Goal: Information Seeking & Learning: Learn about a topic

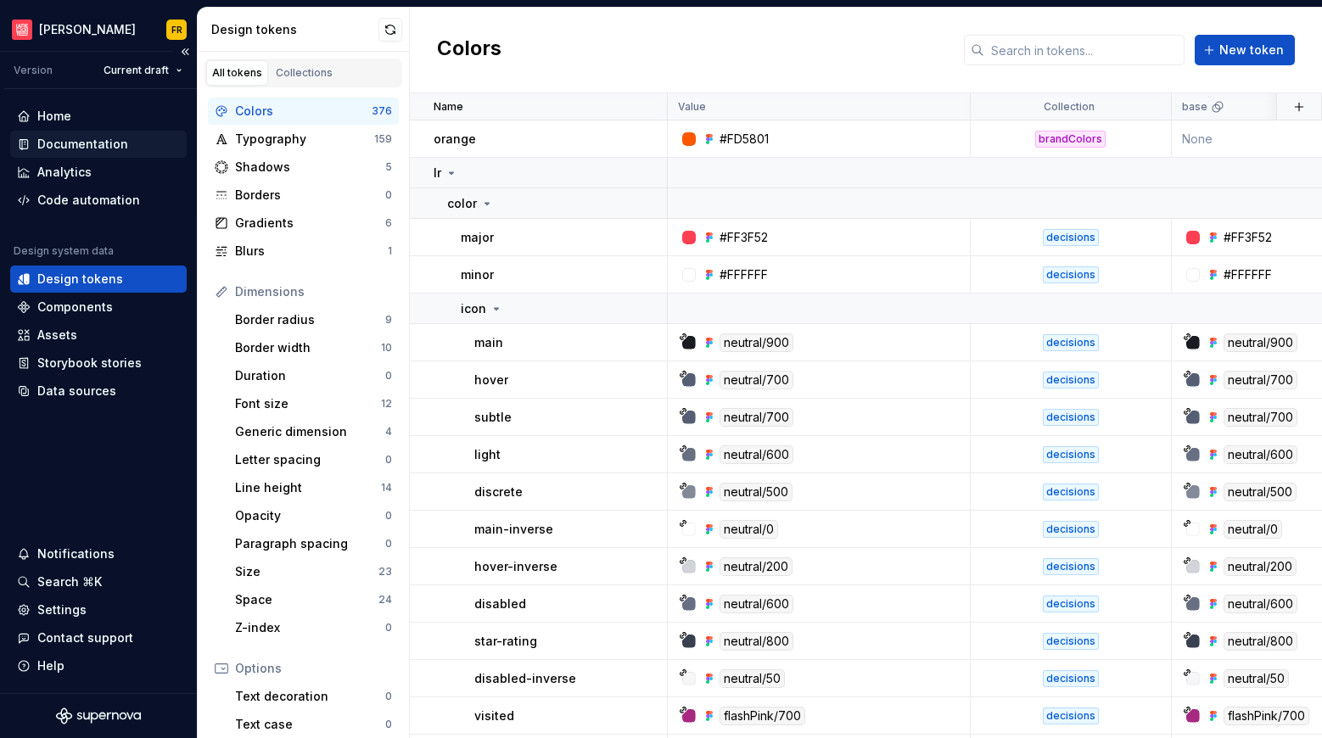
click at [57, 147] on div "Documentation" at bounding box center [82, 144] width 91 height 17
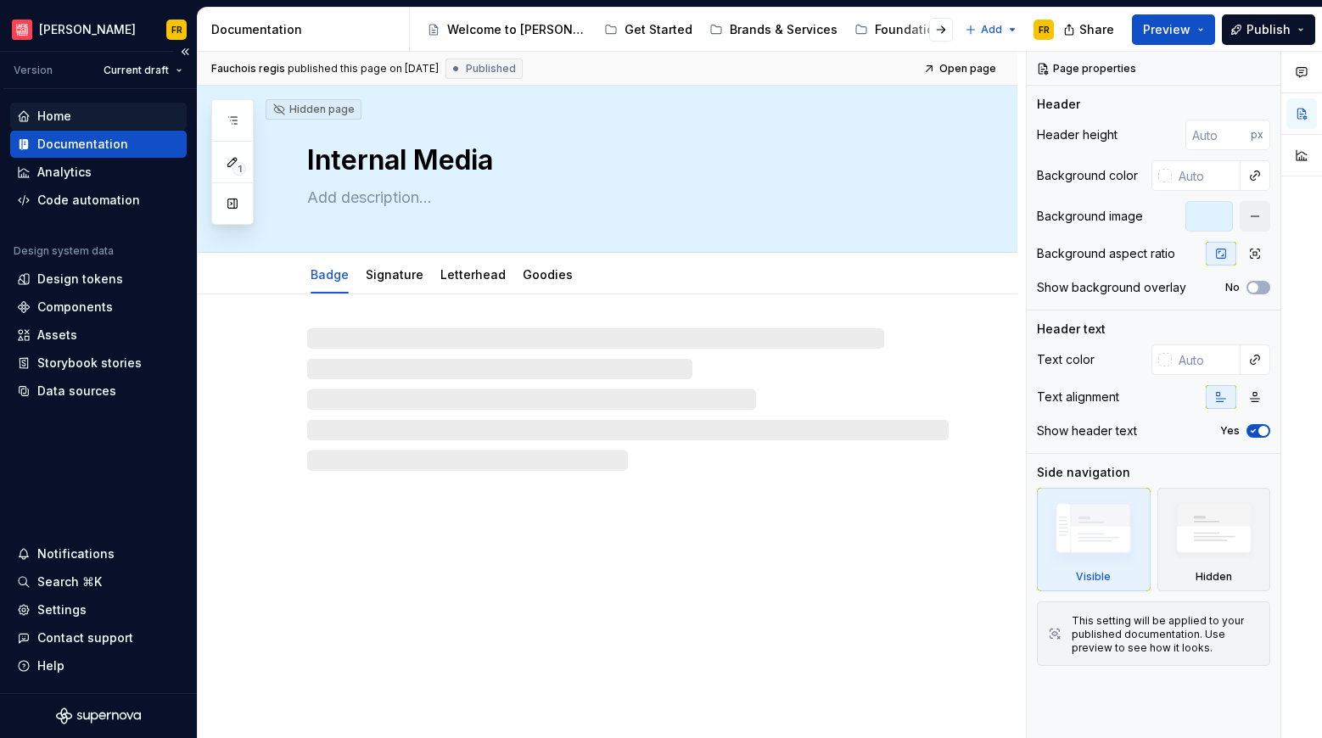
click at [59, 114] on div "Home" at bounding box center [54, 116] width 34 height 17
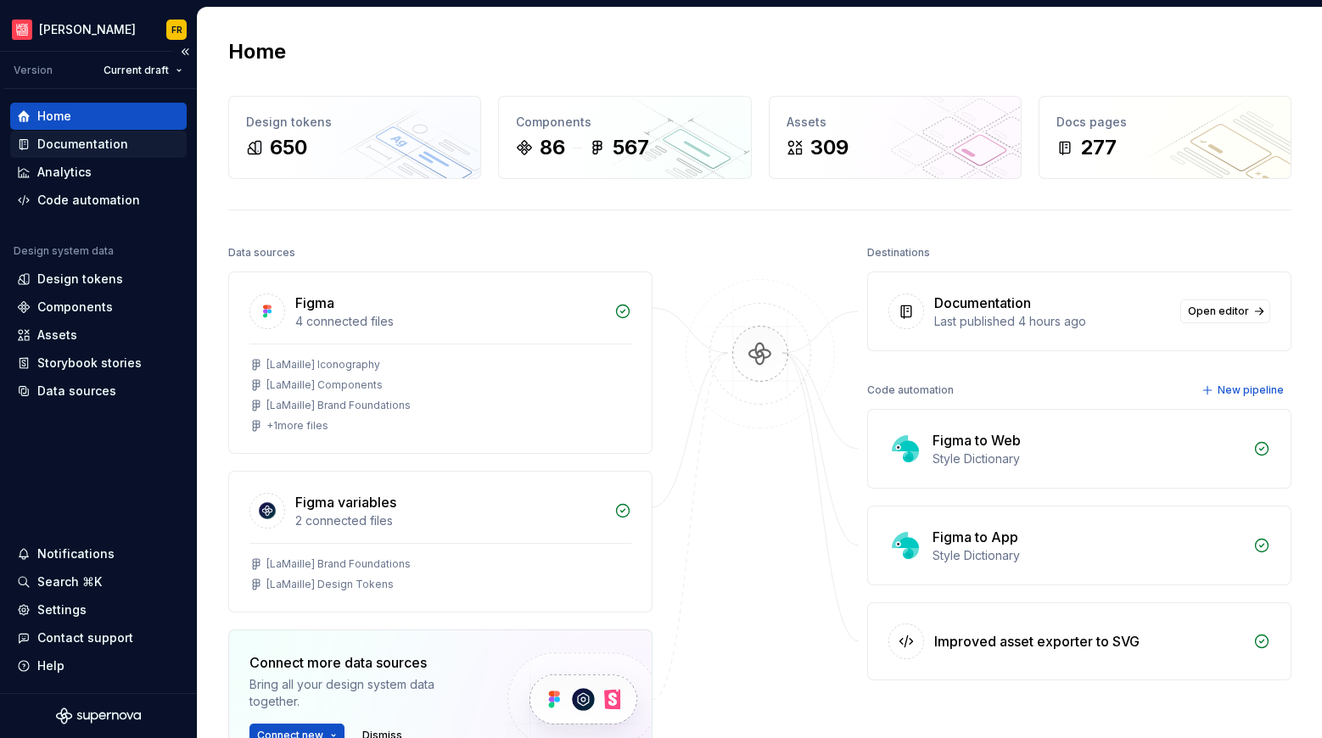
click at [96, 150] on div "Documentation" at bounding box center [82, 144] width 91 height 17
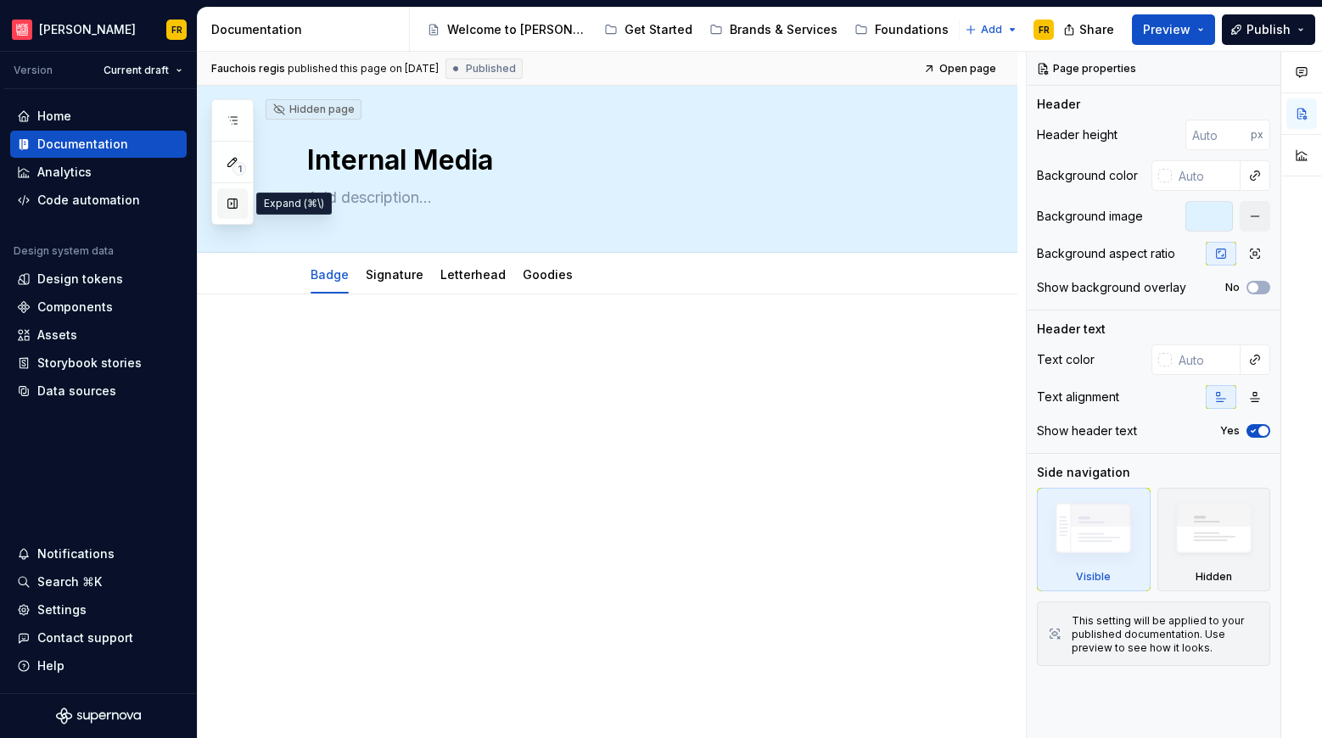
click at [227, 204] on button "button" at bounding box center [232, 203] width 31 height 31
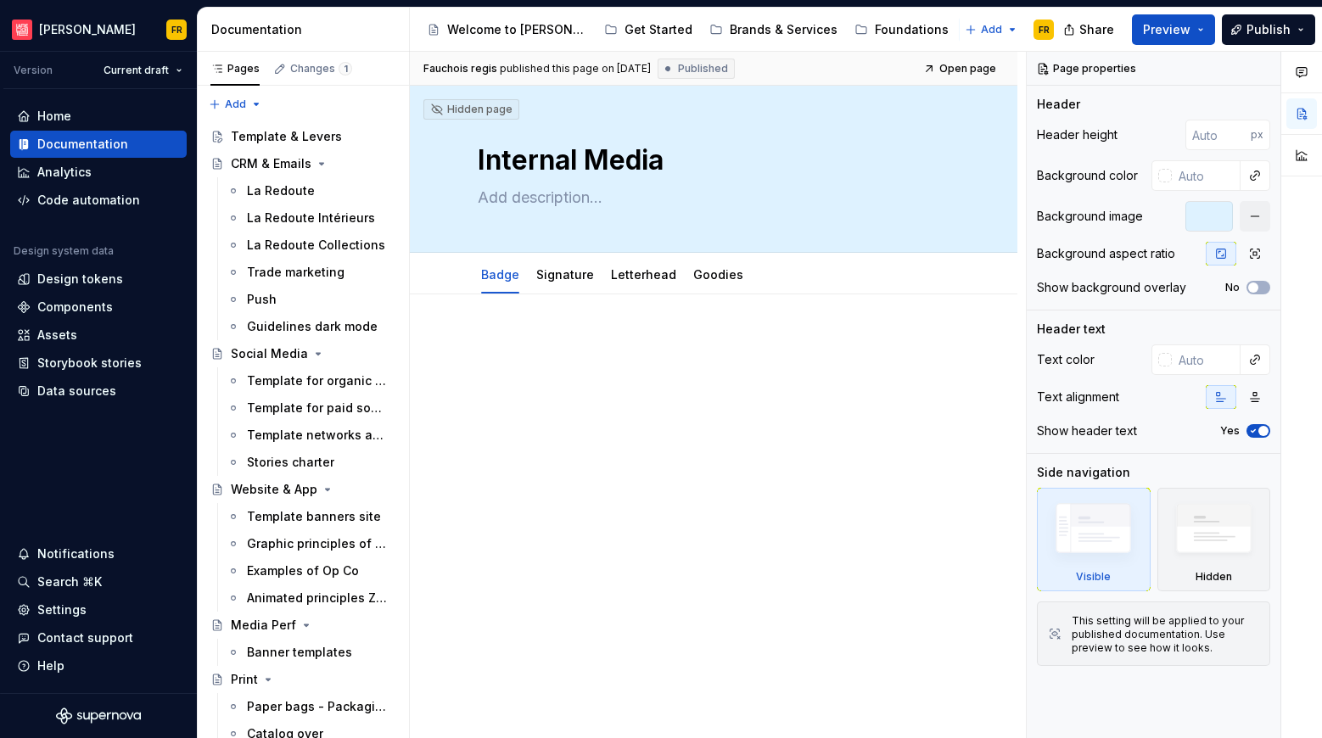
click at [960, 32] on icon "Page tree" at bounding box center [962, 29] width 4 height 8
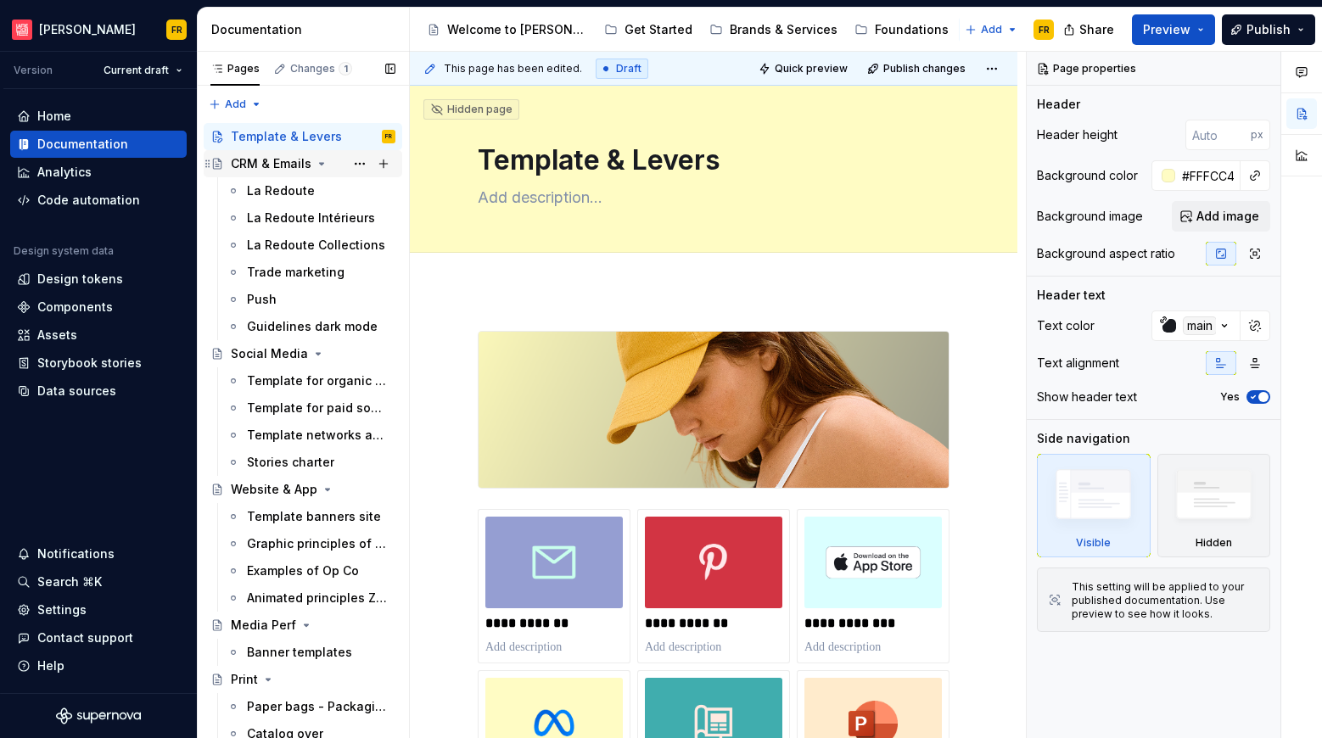
click at [276, 159] on div "CRM & Emails" at bounding box center [271, 163] width 81 height 17
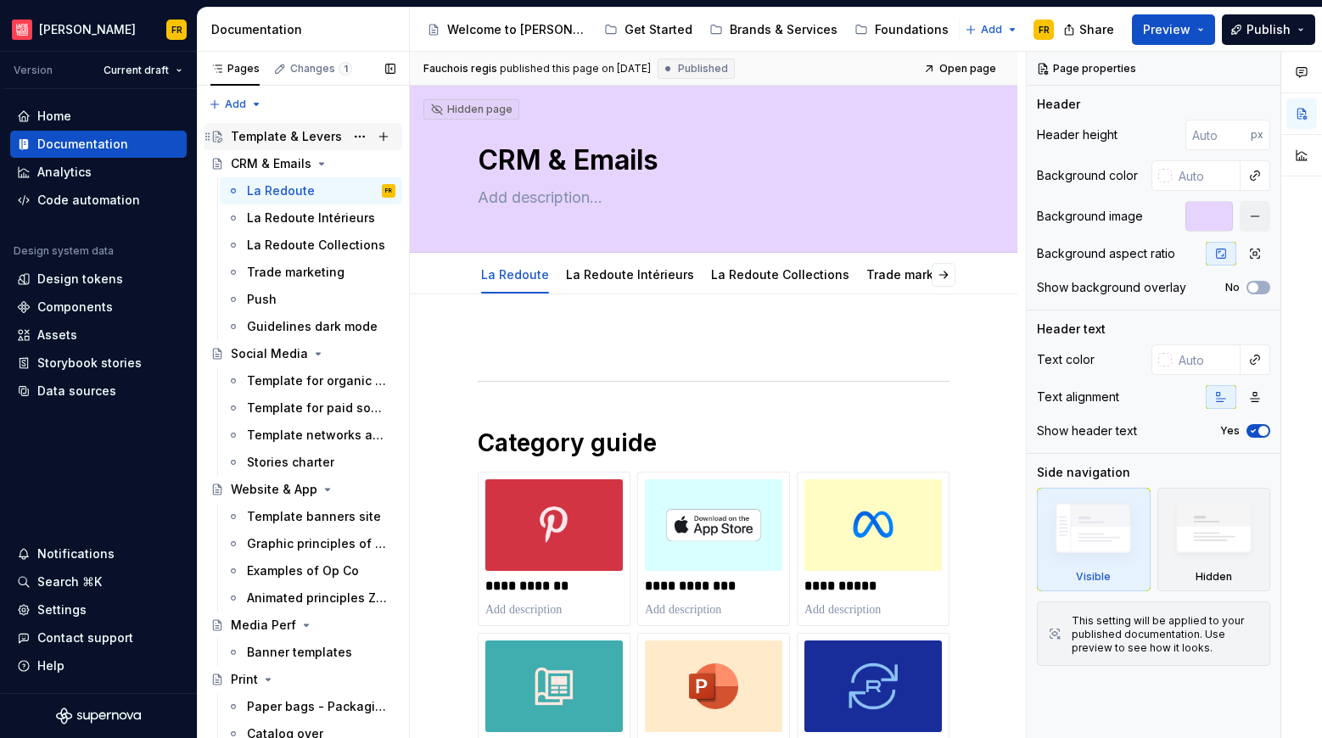
click at [322, 141] on div "Template & Levers" at bounding box center [286, 136] width 111 height 17
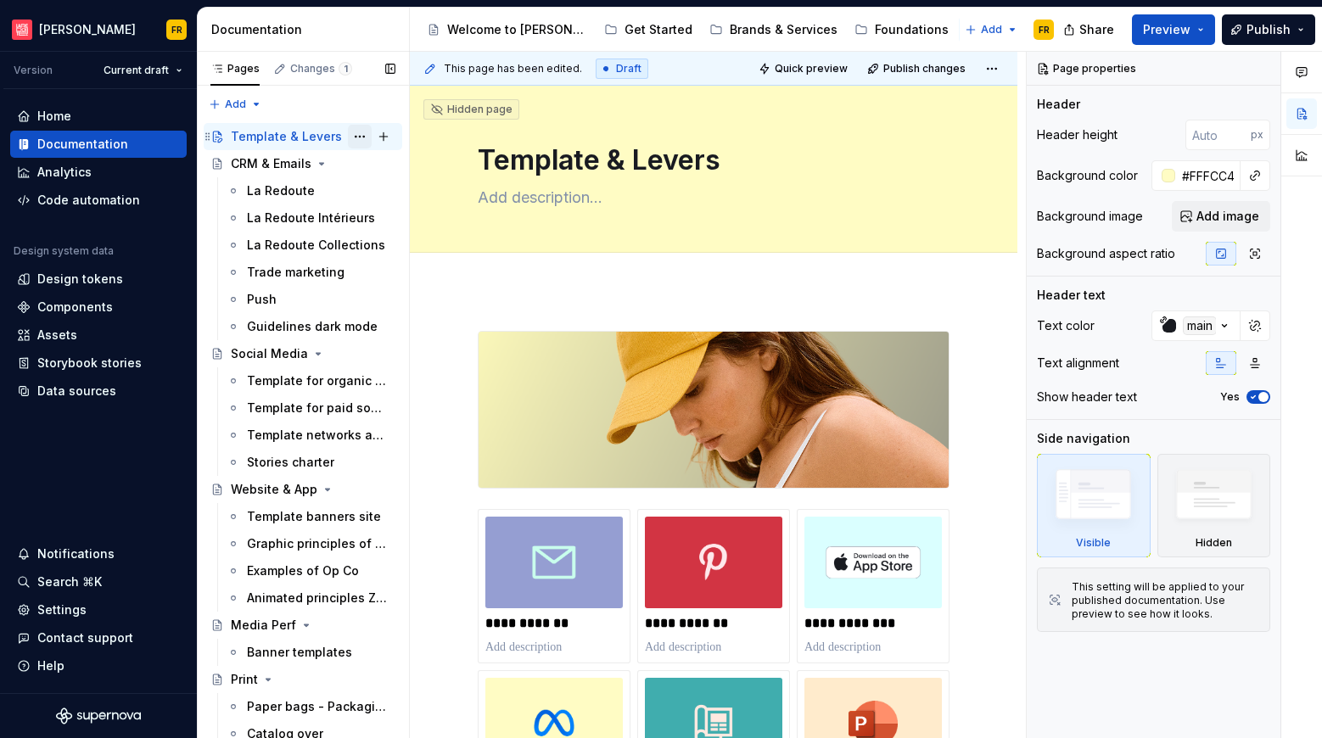
click at [348, 137] on button "Page tree" at bounding box center [360, 137] width 24 height 24
click at [725, 215] on div "Template & Levers" at bounding box center [714, 169] width 472 height 166
click at [726, 212] on div "Template & Levers" at bounding box center [714, 169] width 472 height 166
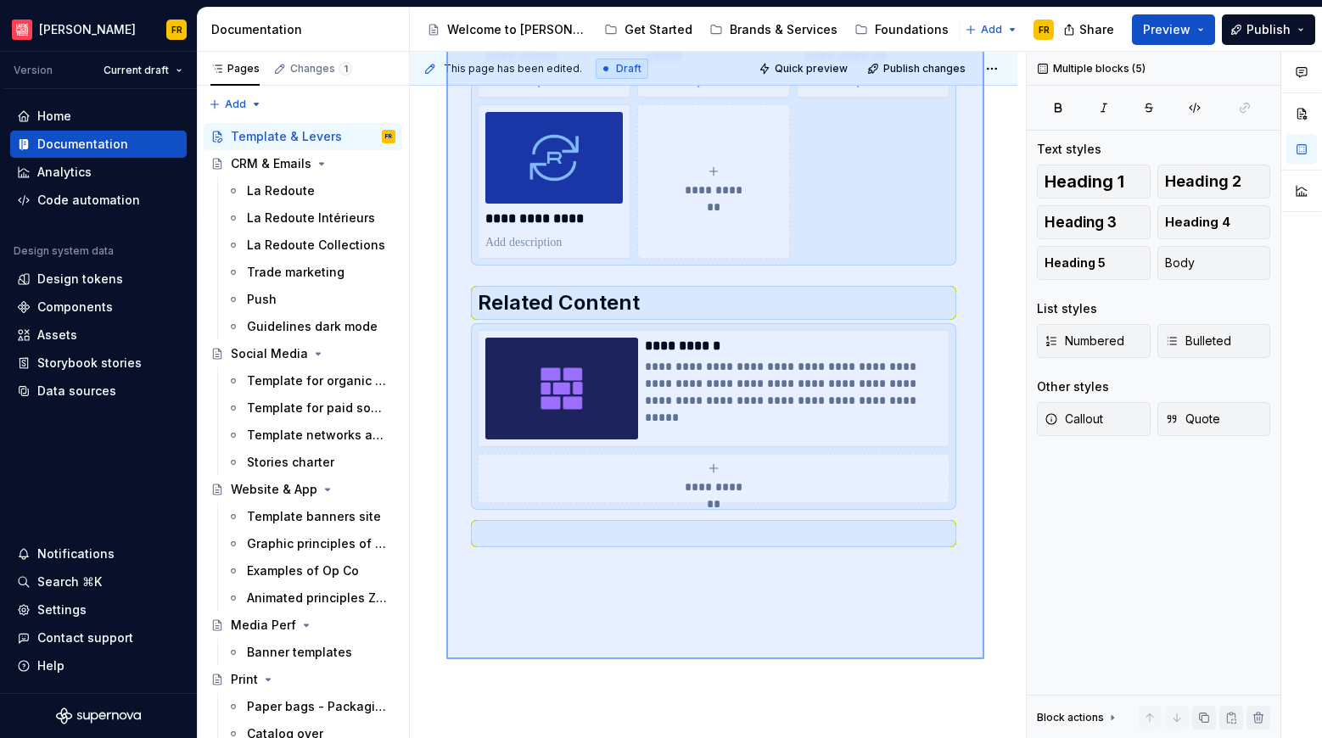
drag, startPoint x: 446, startPoint y: 301, endPoint x: 984, endPoint y: 659, distance: 646.2
click at [984, 659] on div "**********" at bounding box center [718, 395] width 616 height 687
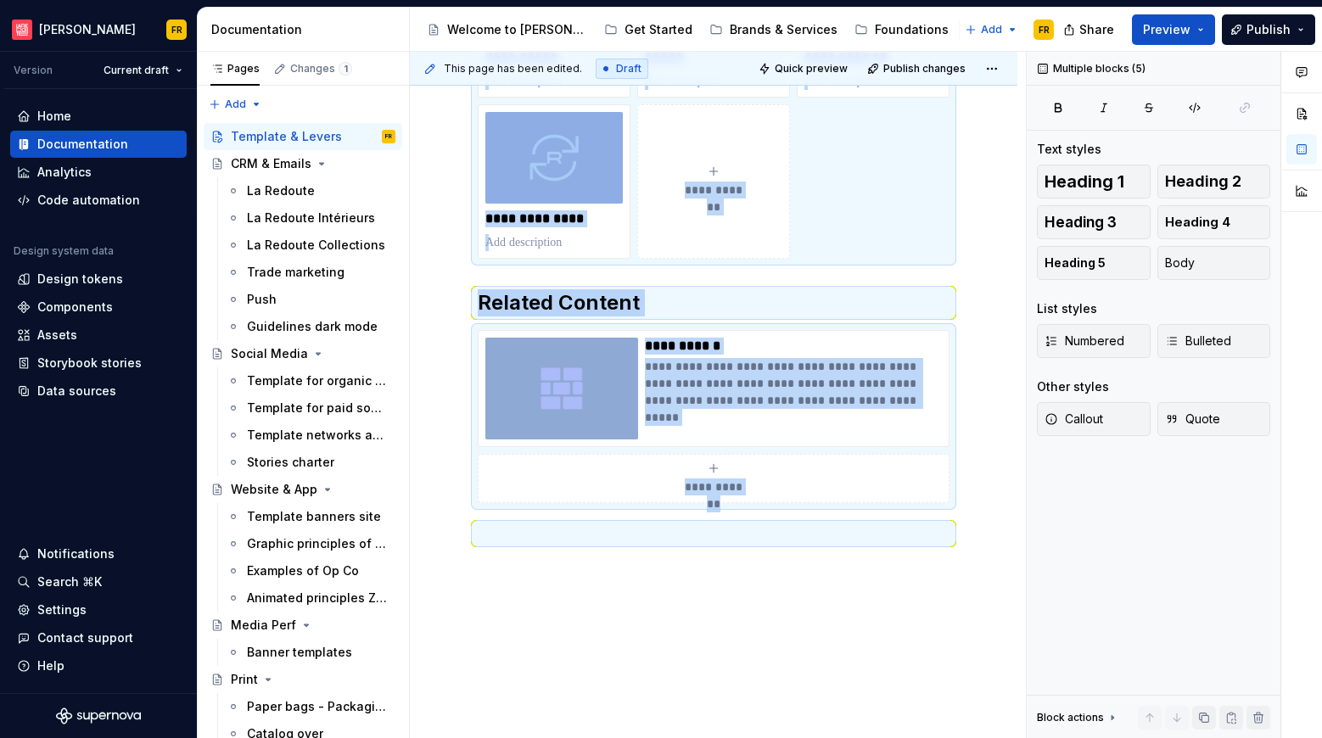
scroll to position [729, 0]
copy div "**********"
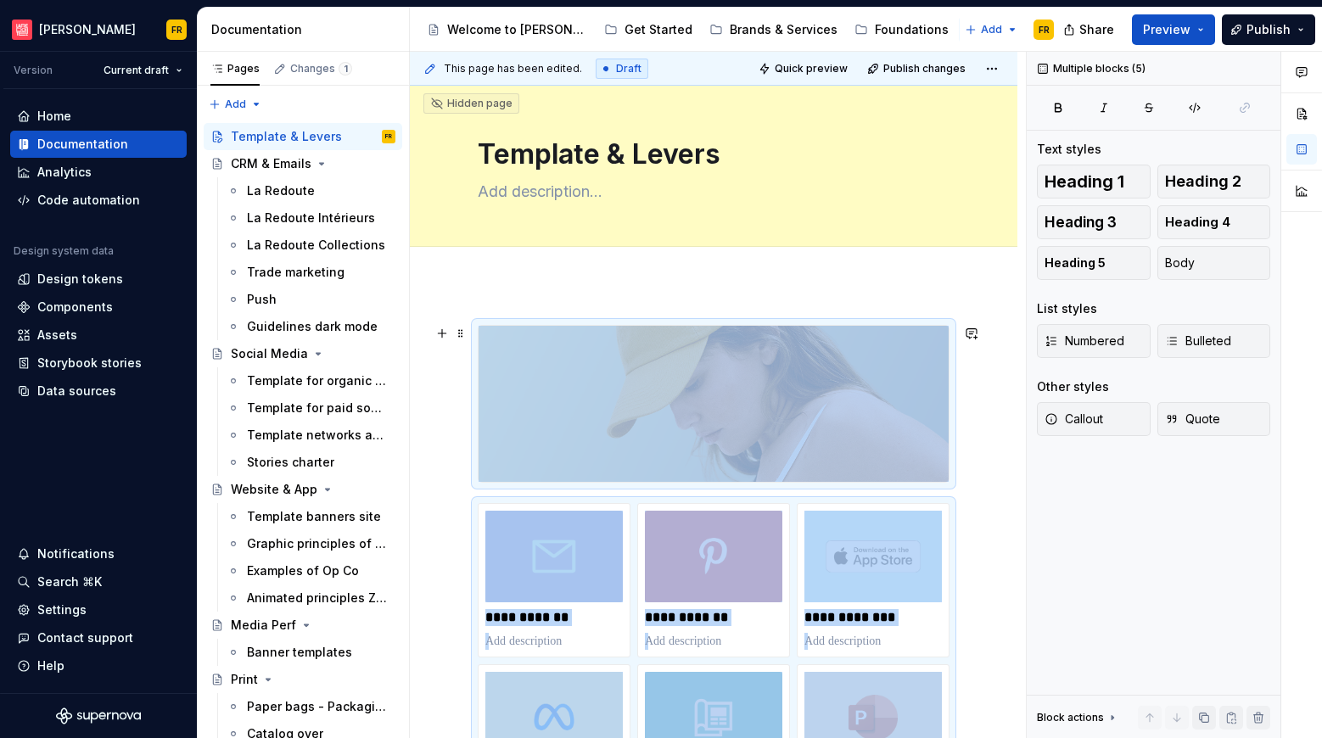
scroll to position [0, 0]
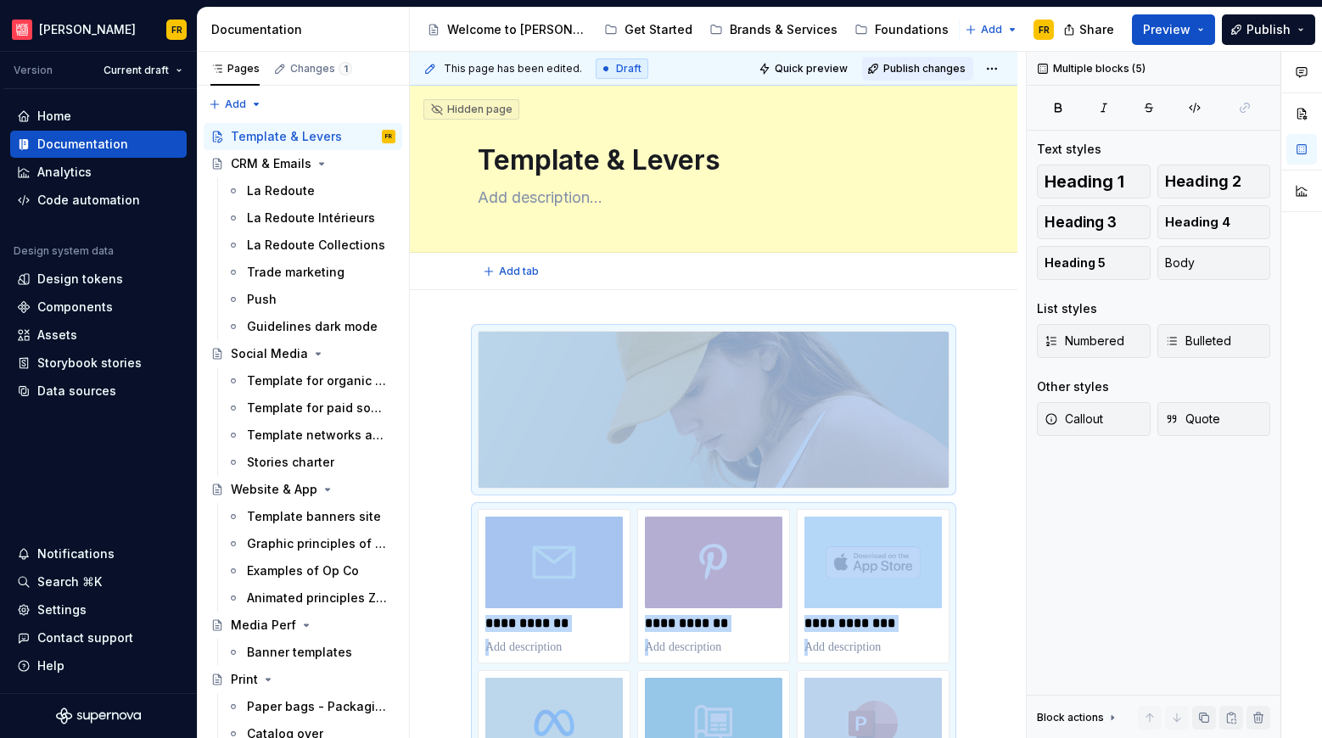
type textarea "*"
click at [57, 115] on div "Home" at bounding box center [54, 116] width 34 height 17
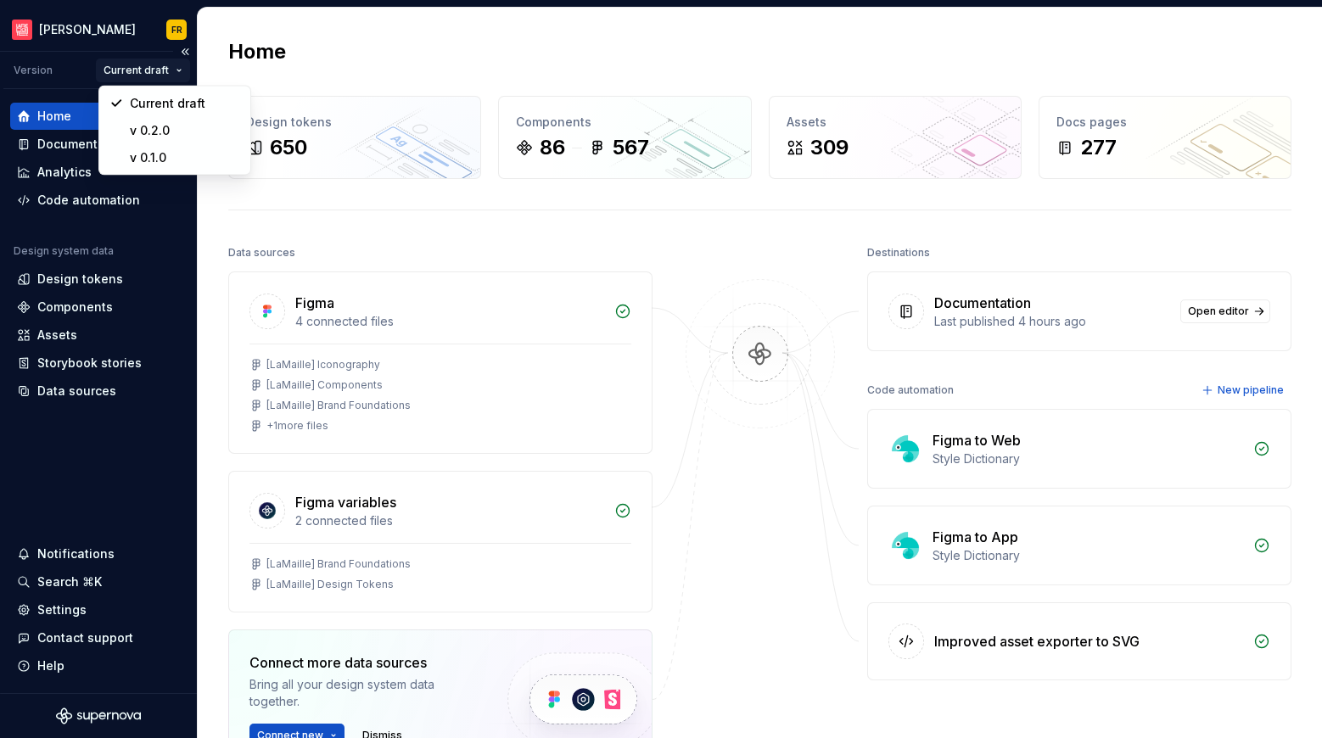
click at [115, 66] on html "[PERSON_NAME] FR Version Current draft Home Documentation Analytics Code automa…" at bounding box center [661, 369] width 1322 height 738
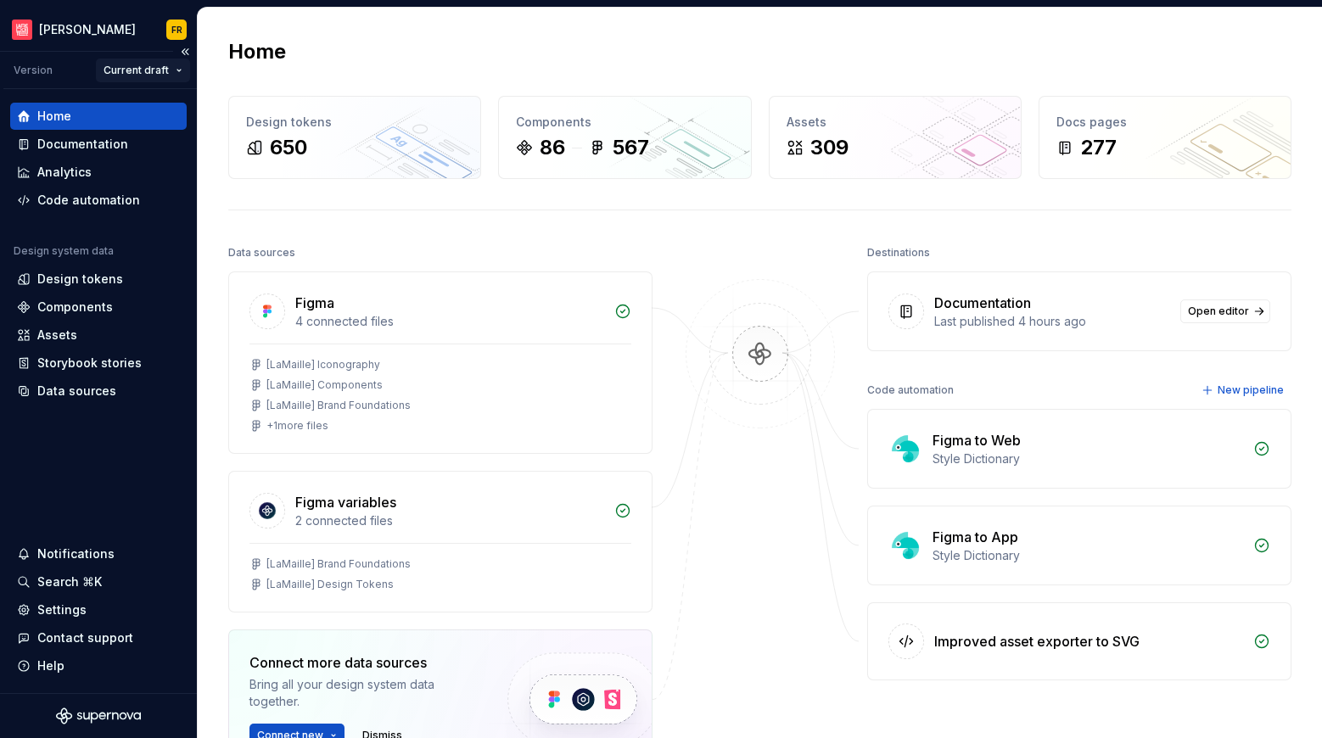
click at [115, 66] on html "[PERSON_NAME] FR Version Current draft Home Documentation Analytics Code automa…" at bounding box center [661, 369] width 1322 height 738
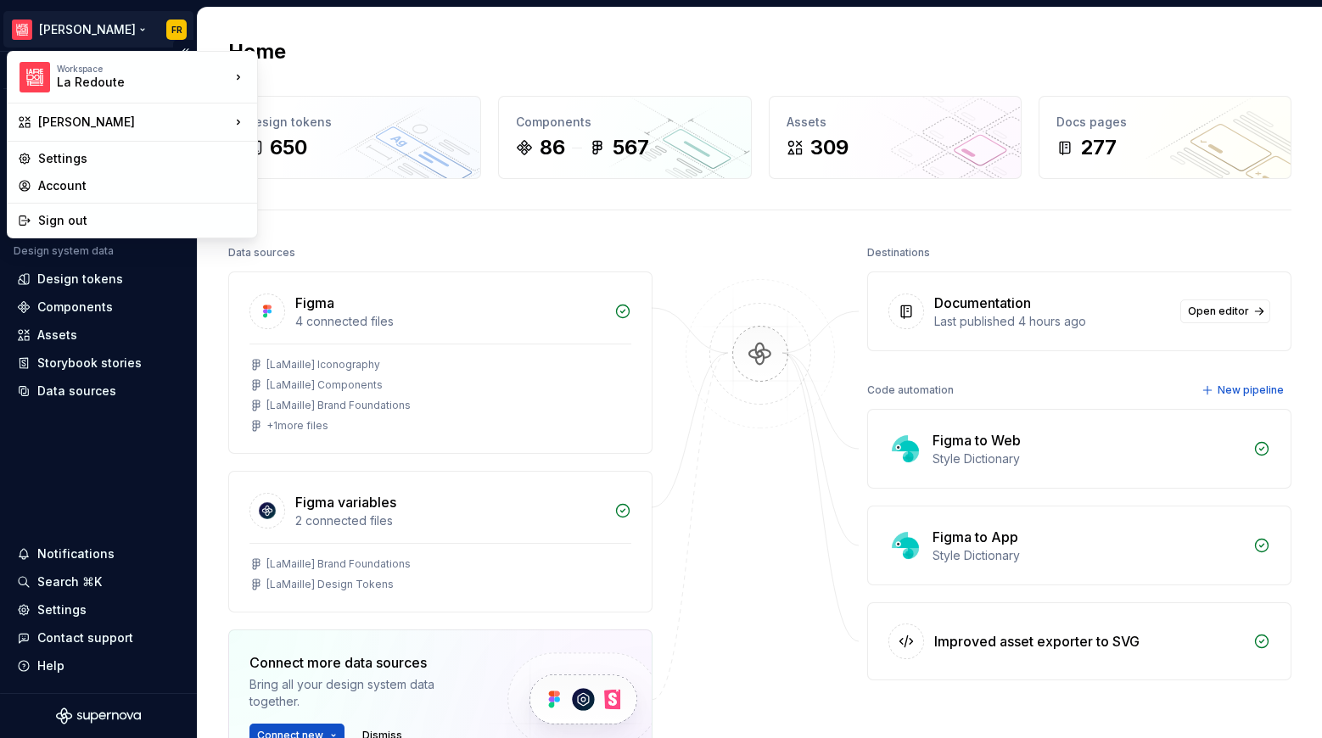
click at [67, 34] on html "[PERSON_NAME] FR Version Current draft Home Documentation Analytics Code automa…" at bounding box center [661, 369] width 1322 height 738
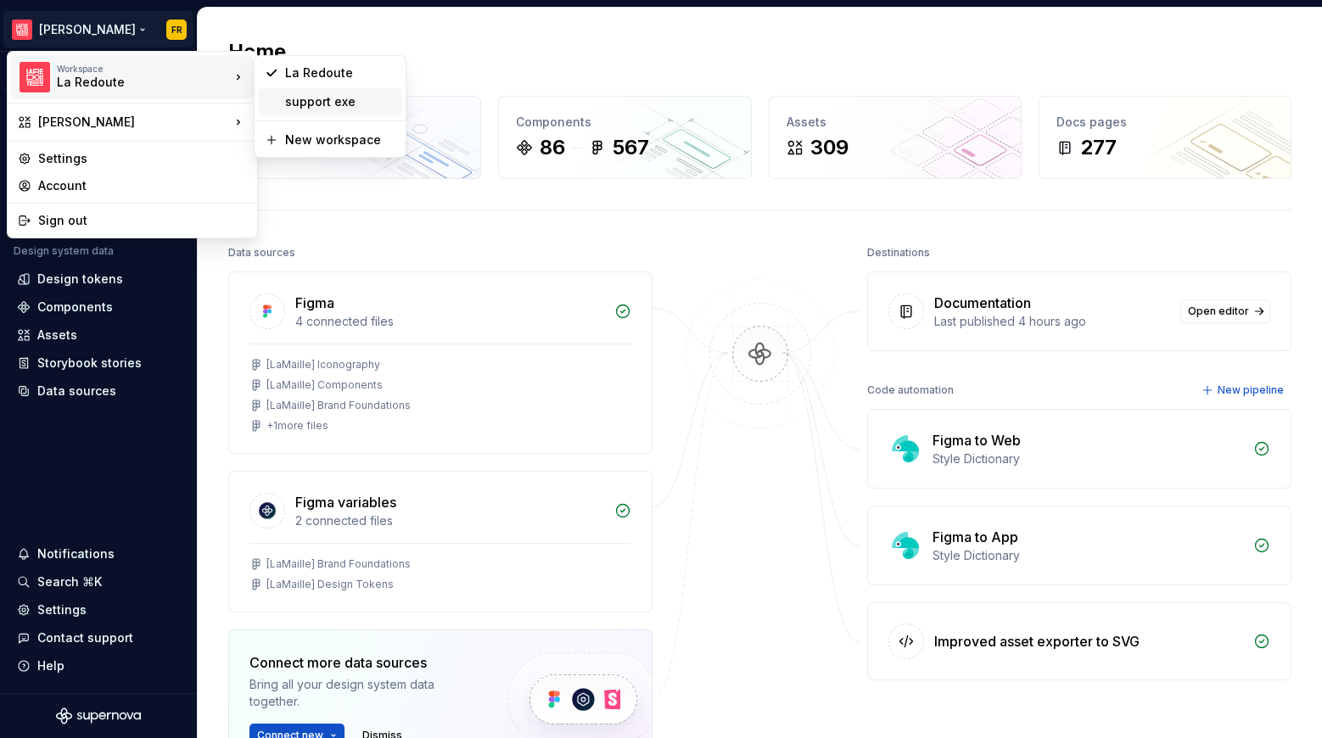
click at [333, 104] on div "support exe" at bounding box center [340, 101] width 110 height 17
